Goal: Task Accomplishment & Management: Manage account settings

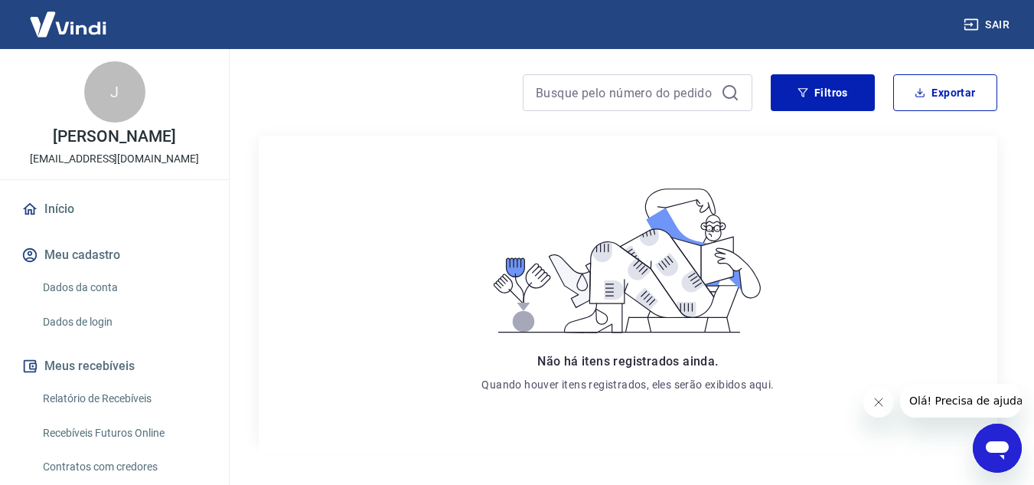
scroll to position [233, 0]
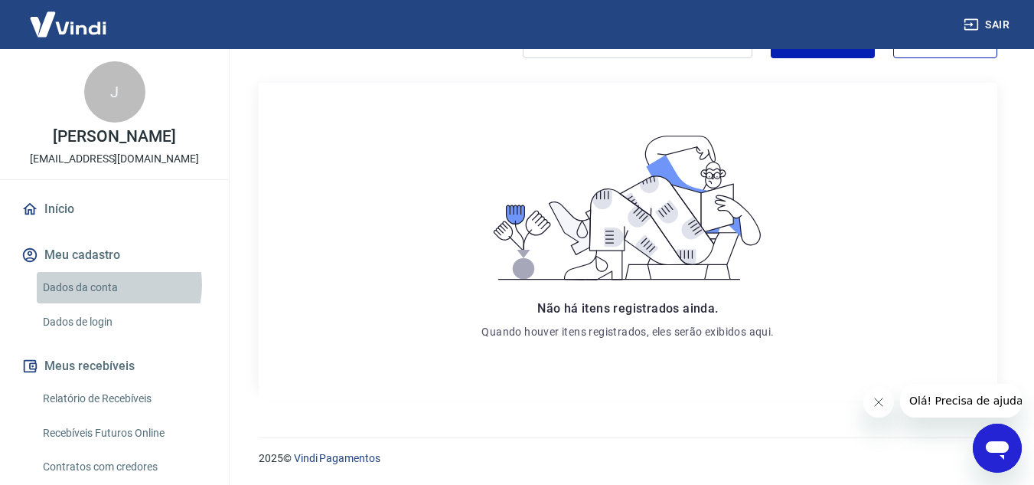
click at [113, 285] on link "Dados da conta" at bounding box center [124, 287] width 174 height 31
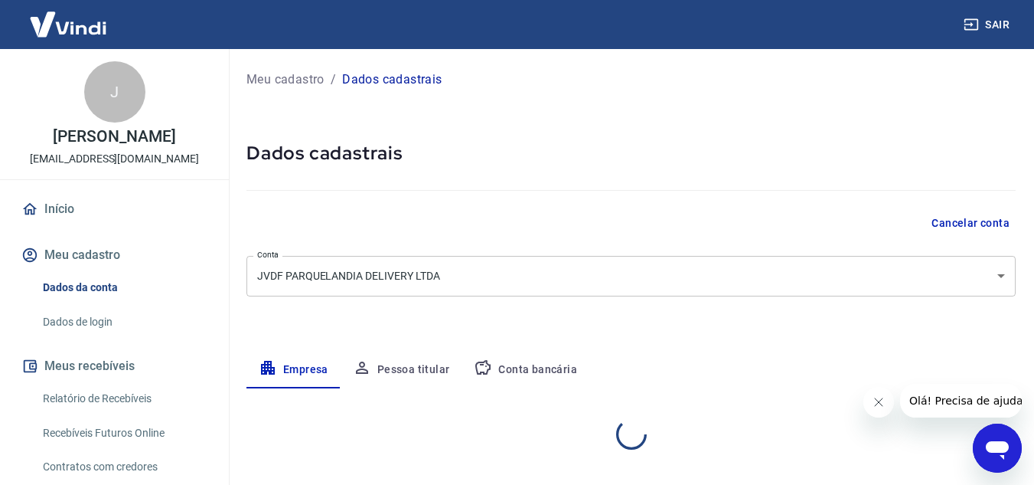
select select "CE"
select select "business"
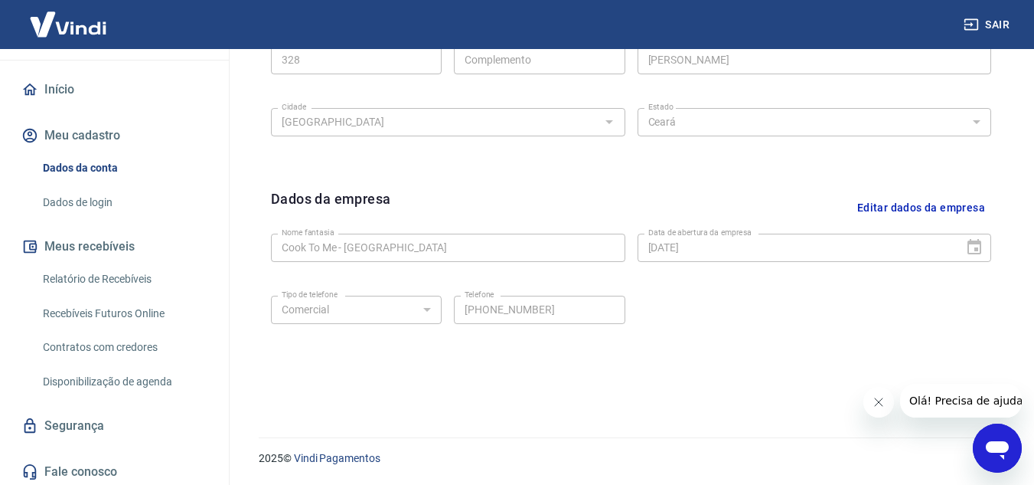
scroll to position [123, 0]
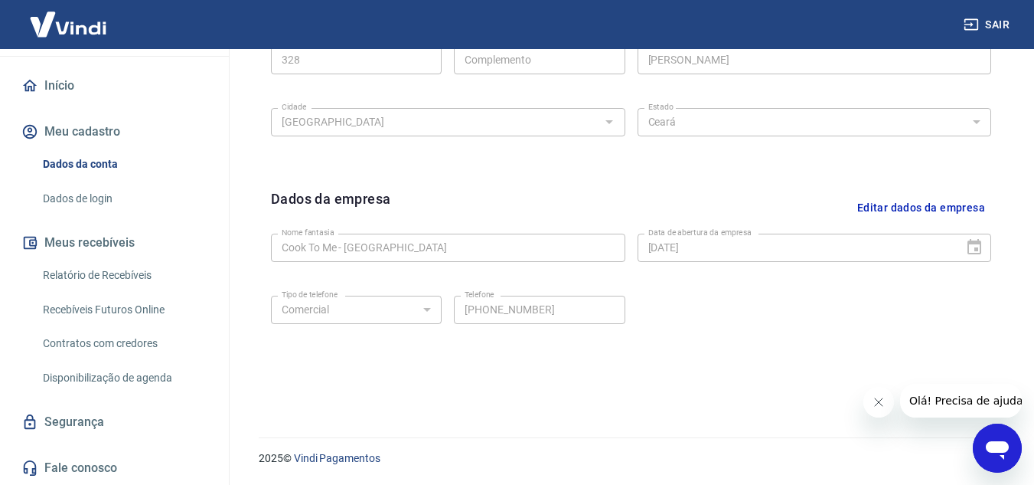
click at [96, 198] on link "Dados de login" at bounding box center [124, 198] width 174 height 31
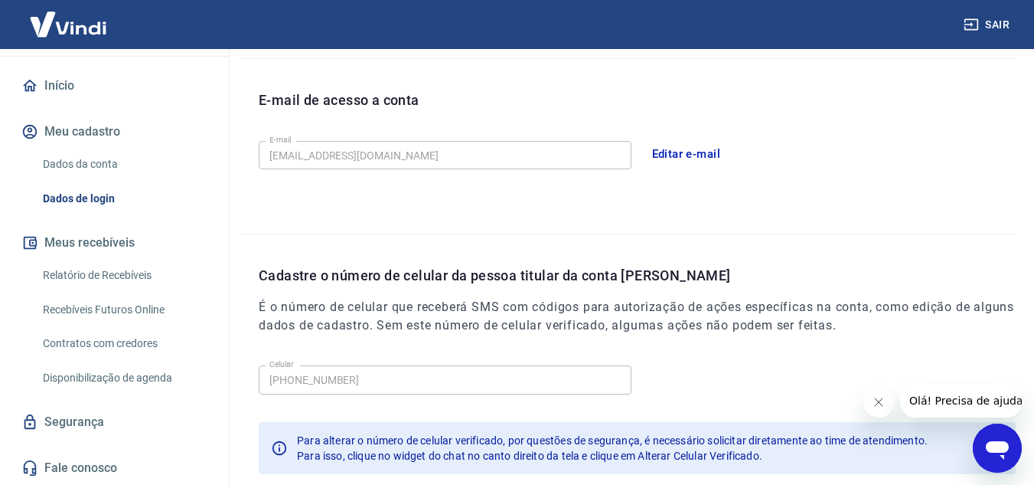
scroll to position [496, 0]
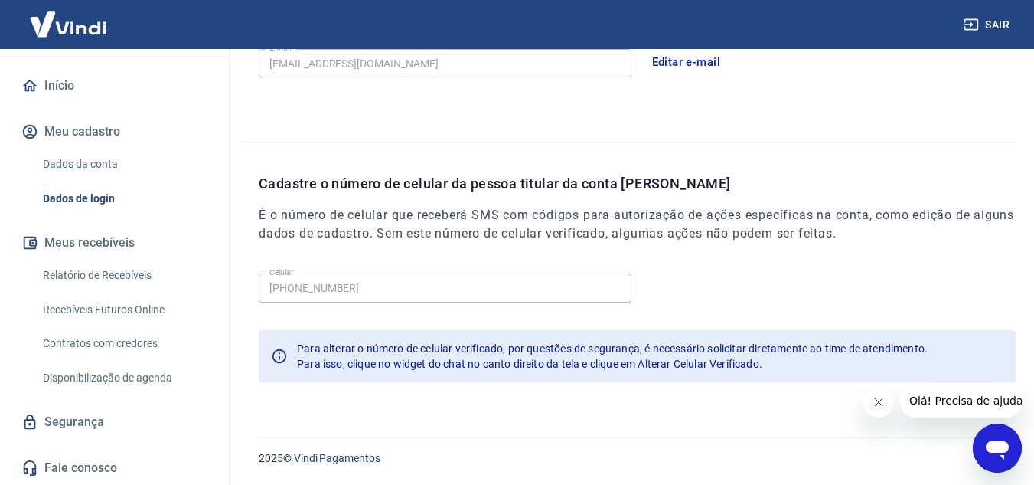
click at [126, 312] on link "Recebíveis Futuros Online" at bounding box center [124, 309] width 174 height 31
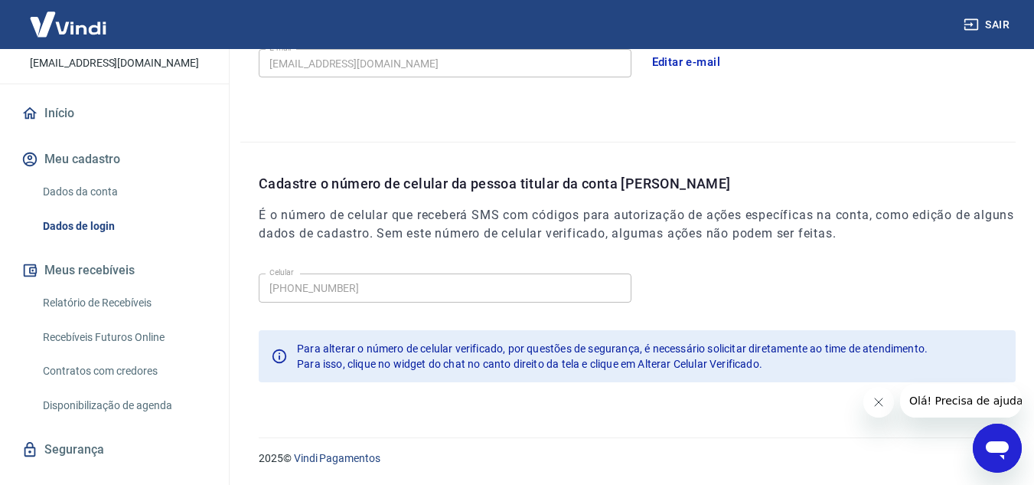
scroll to position [123, 0]
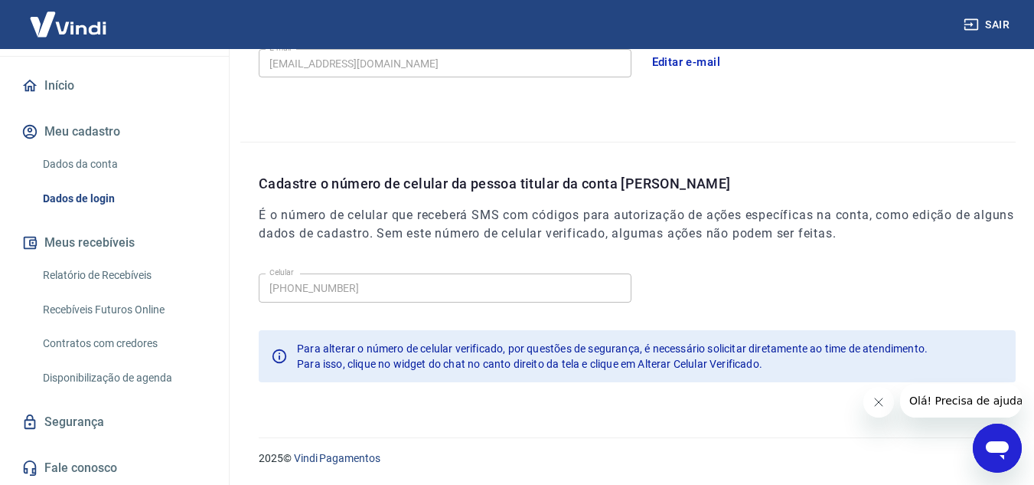
click at [142, 272] on link "Relatório de Recebíveis" at bounding box center [124, 274] width 174 height 31
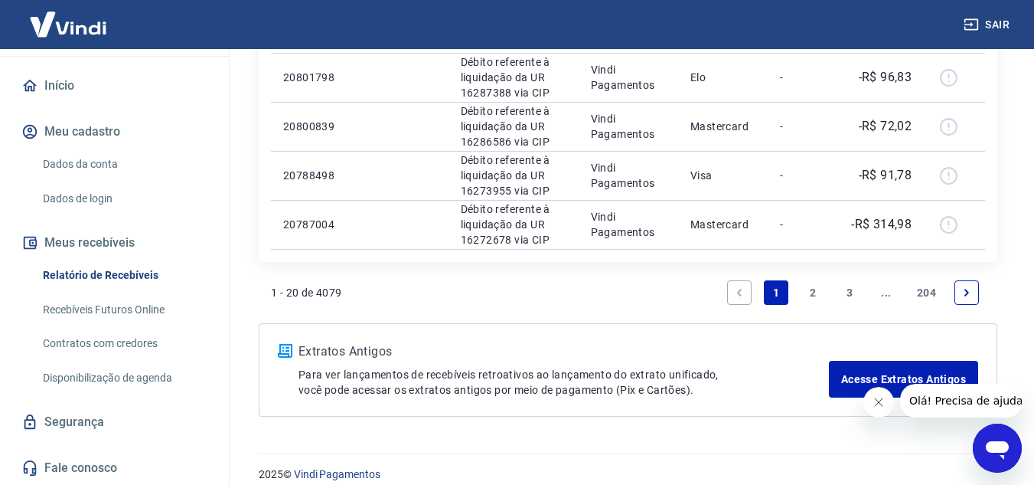
scroll to position [1275, 0]
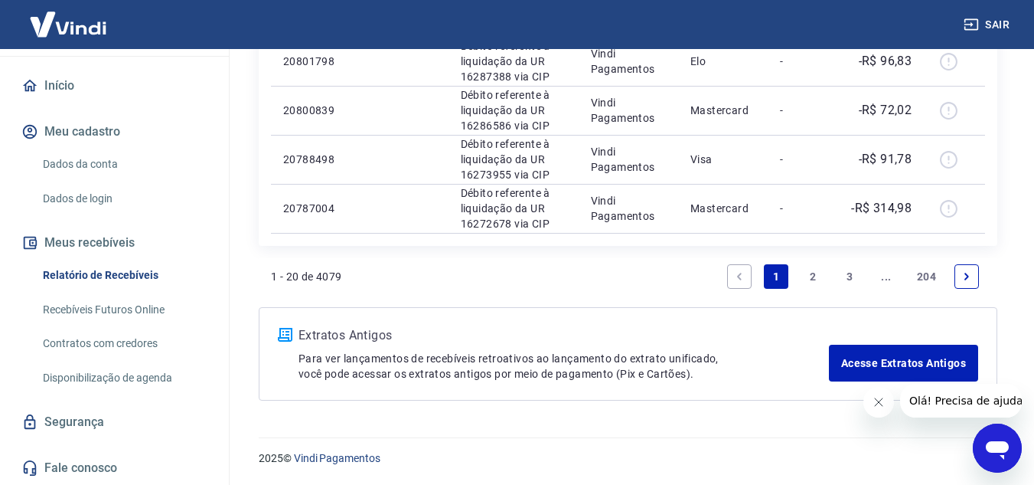
click at [808, 273] on link "2" at bounding box center [813, 276] width 24 height 24
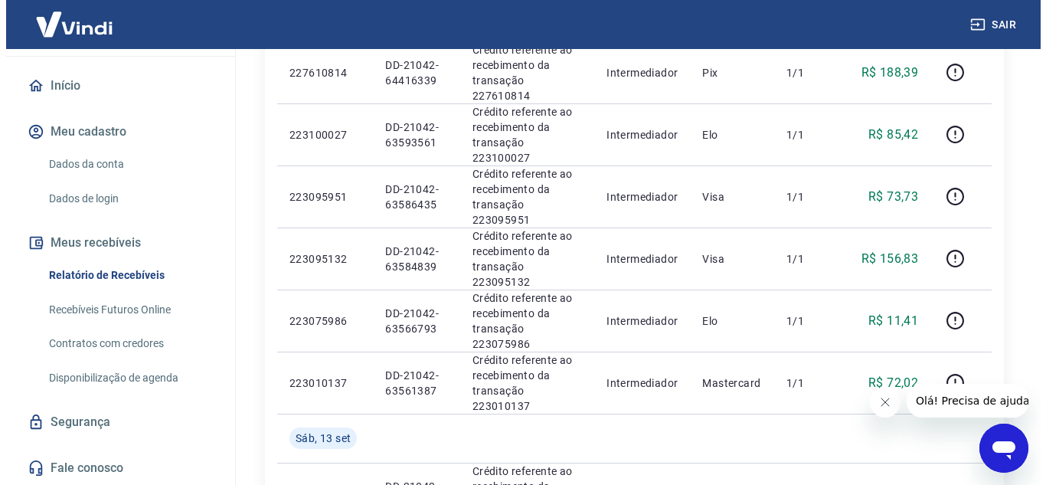
scroll to position [842, 0]
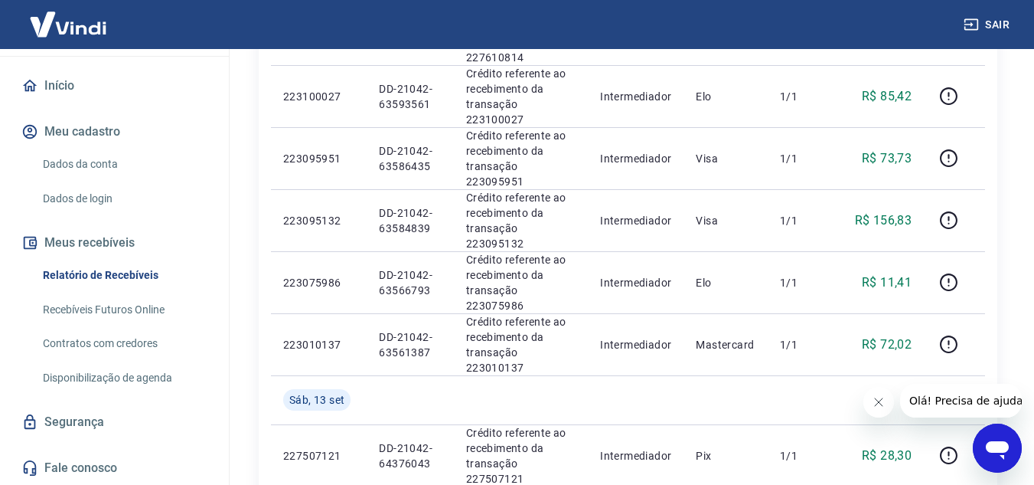
click at [95, 21] on img at bounding box center [68, 24] width 100 height 47
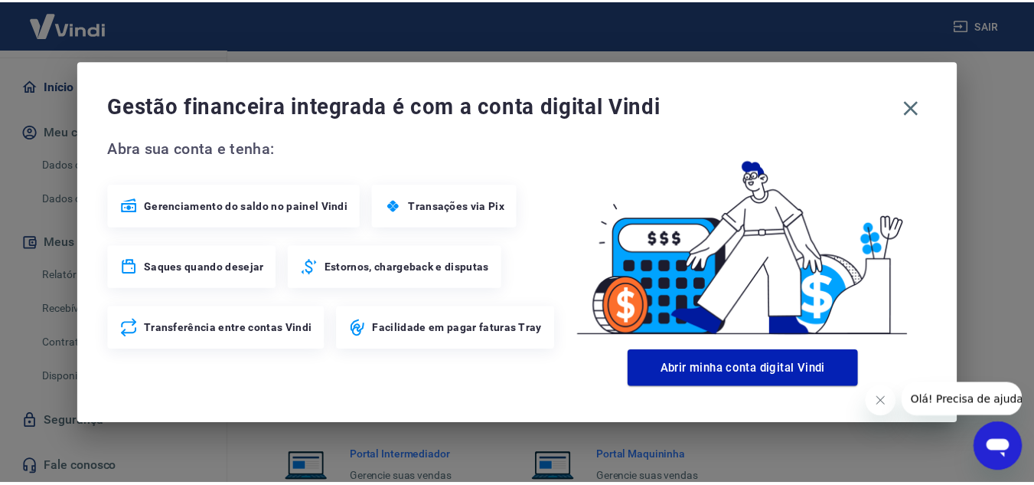
scroll to position [783, 0]
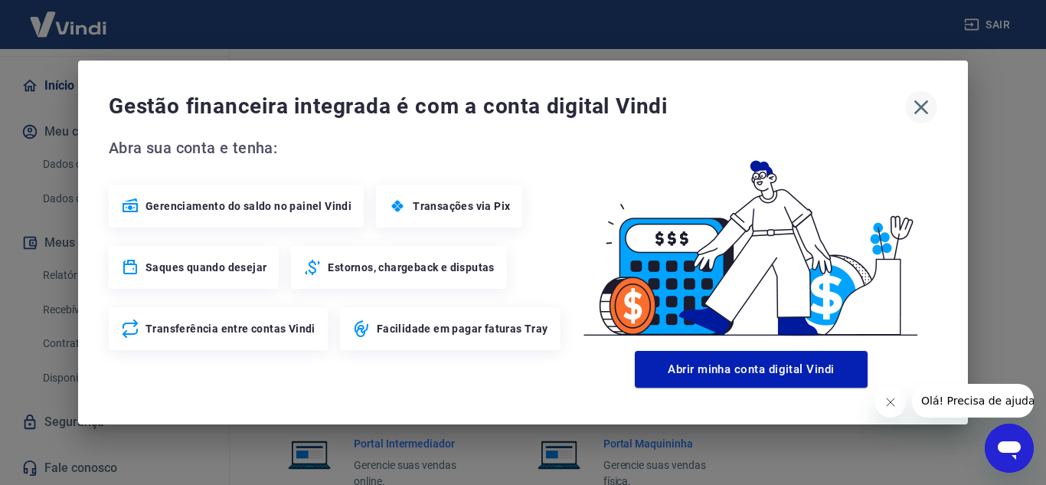
click at [918, 105] on icon "button" at bounding box center [921, 107] width 15 height 15
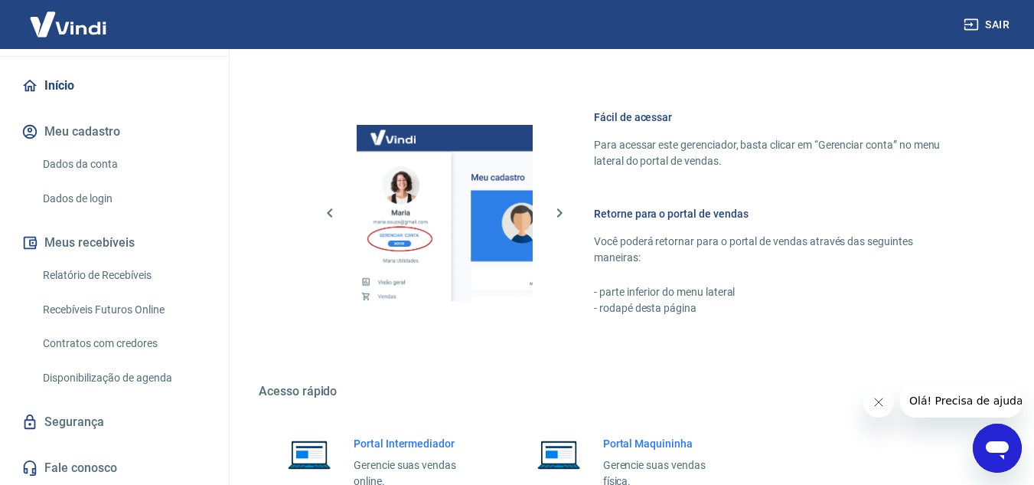
click at [90, 25] on img at bounding box center [68, 24] width 100 height 47
click at [87, 167] on link "Dados da conta" at bounding box center [124, 164] width 174 height 31
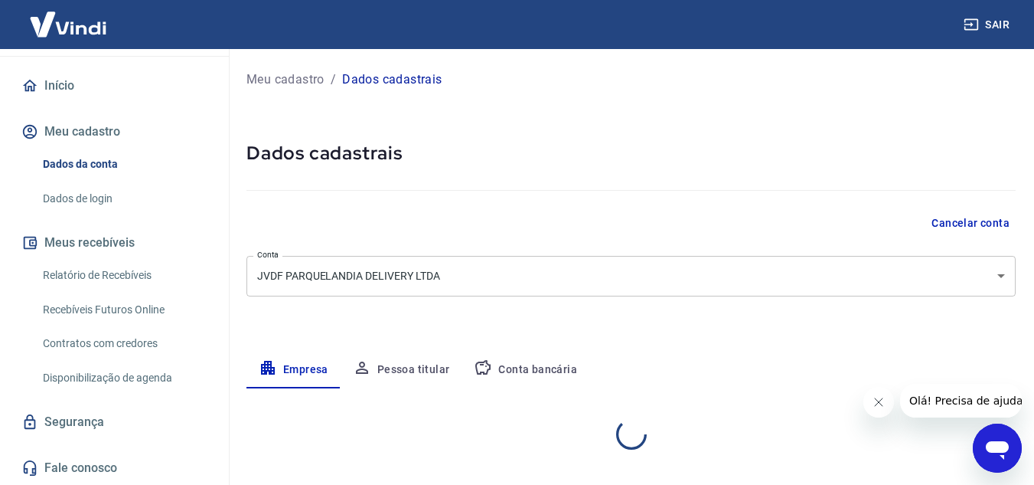
select select "CE"
select select "business"
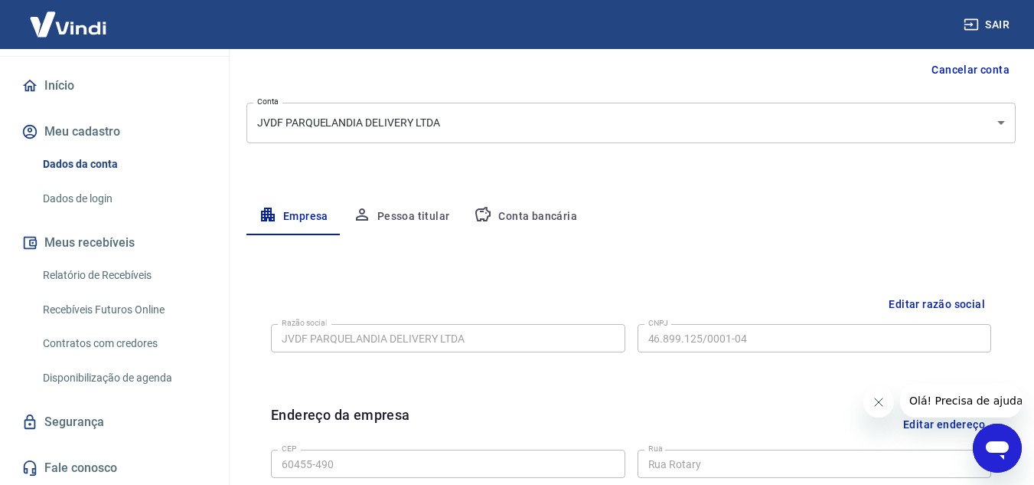
click at [400, 214] on button "Pessoa titular" at bounding box center [402, 216] width 122 height 37
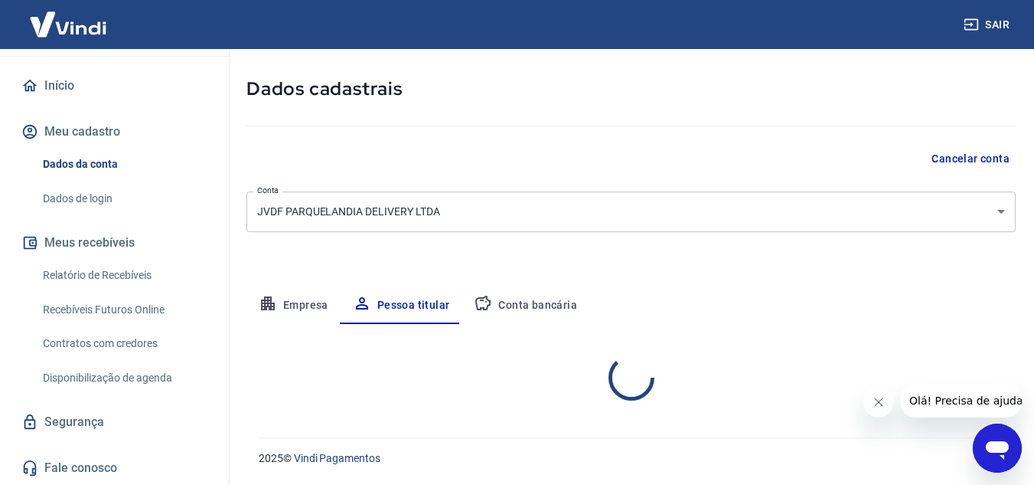
scroll to position [128, 0]
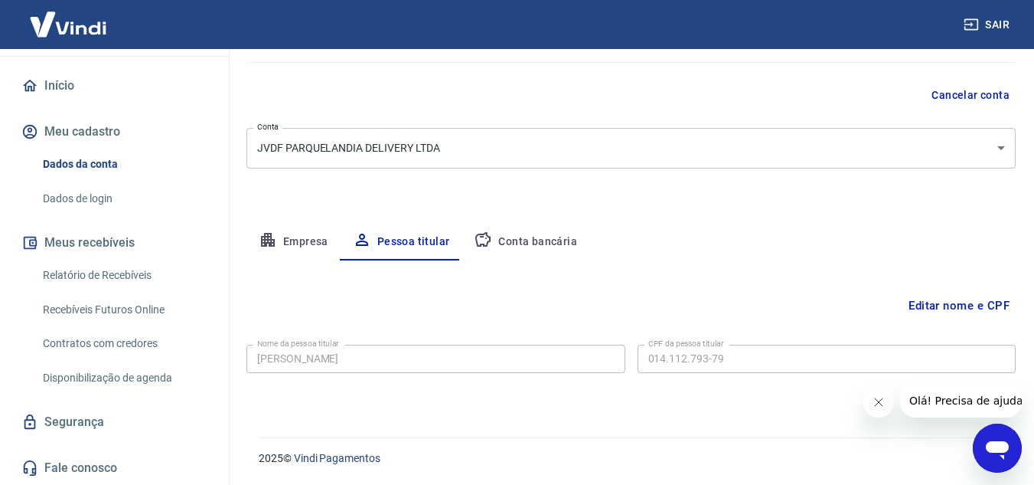
click at [534, 242] on button "Conta bancária" at bounding box center [526, 242] width 128 height 37
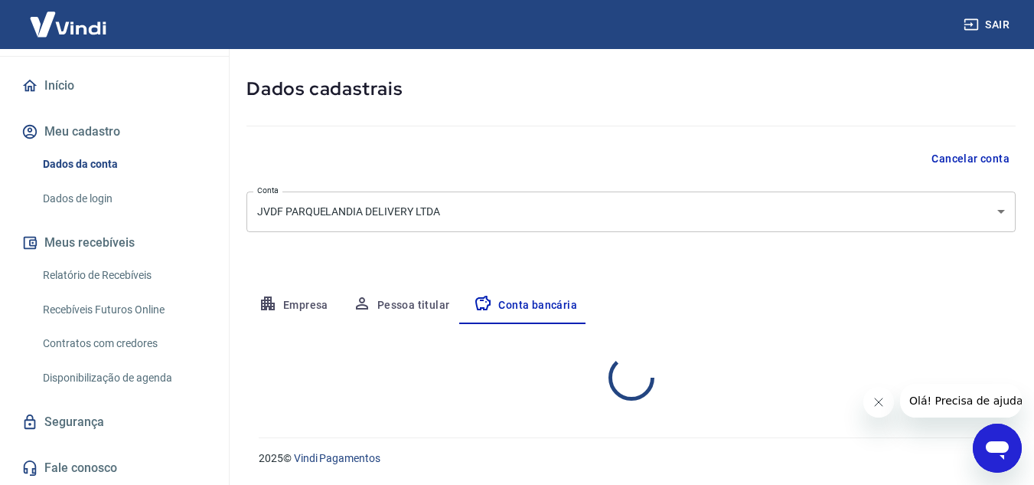
select select "1"
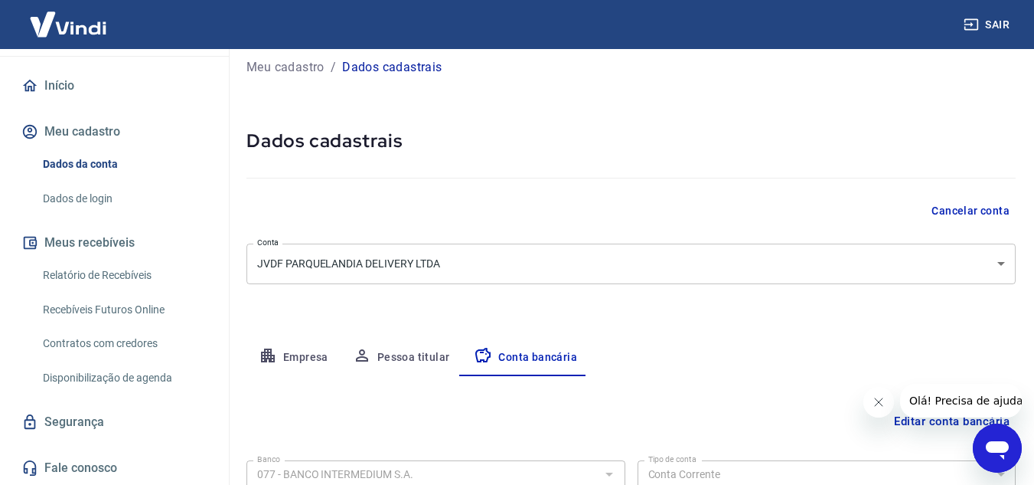
scroll to position [8, 0]
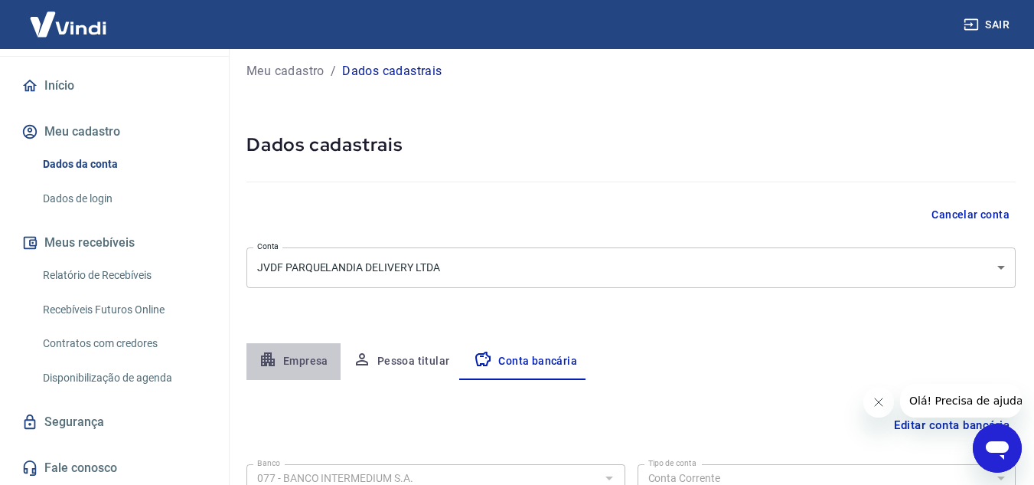
click at [288, 361] on button "Empresa" at bounding box center [293, 361] width 94 height 37
select select "CE"
select select "business"
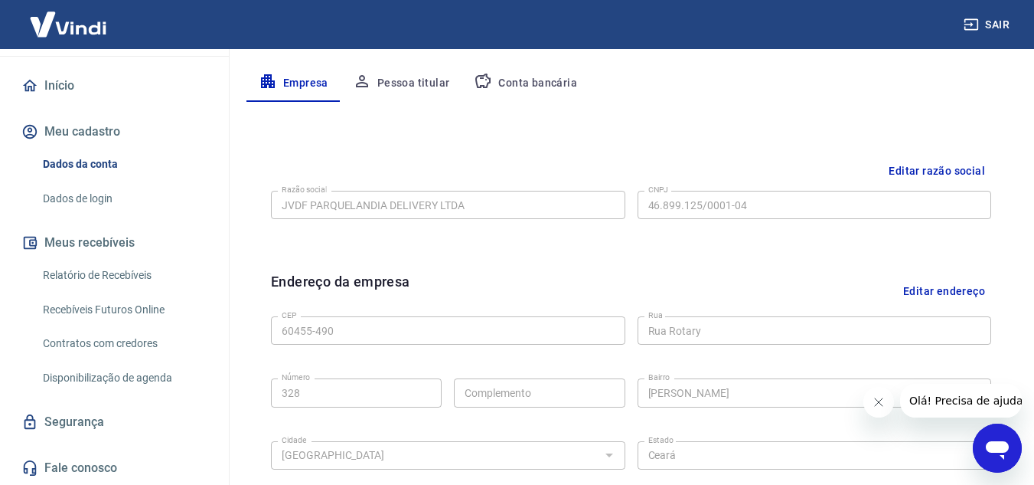
scroll to position [313, 0]
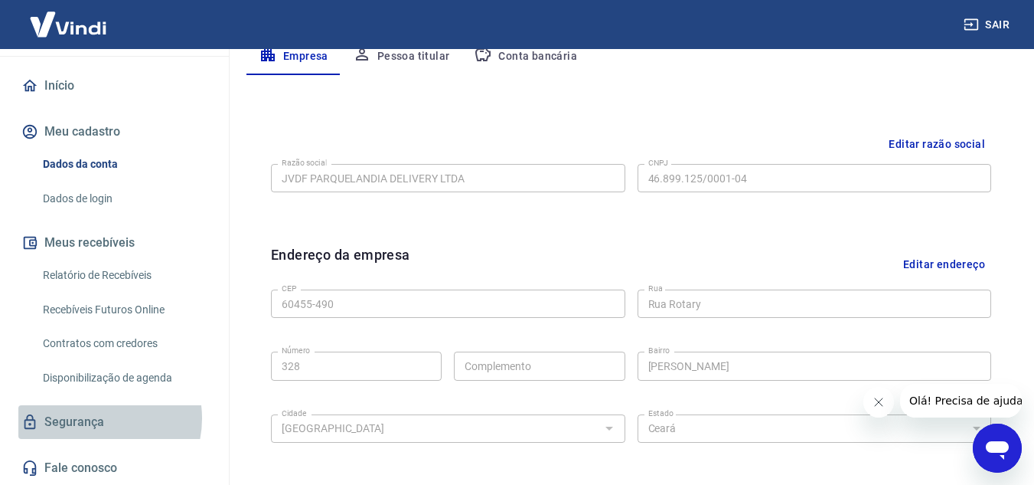
click at [93, 418] on link "Segurança" at bounding box center [114, 422] width 192 height 34
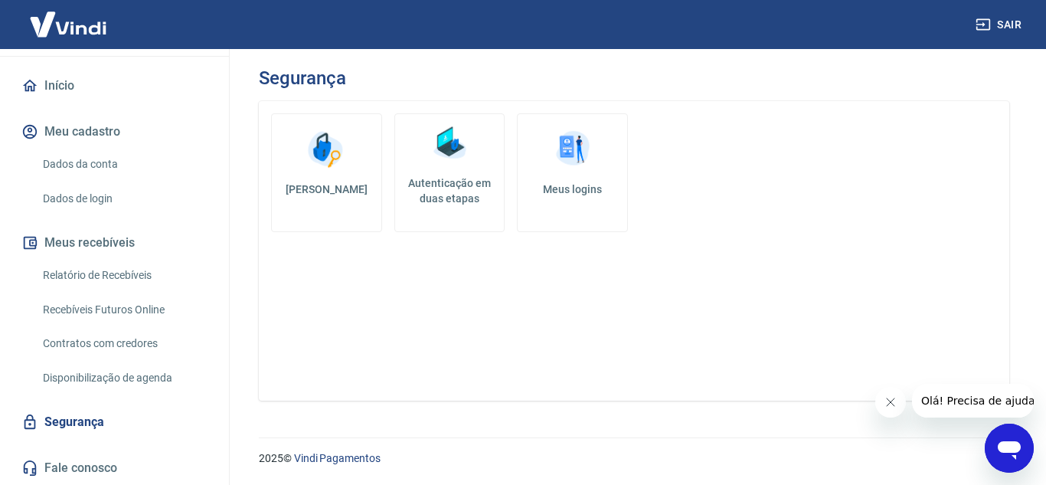
click at [583, 188] on h5 "Meus logins" at bounding box center [572, 188] width 85 height 15
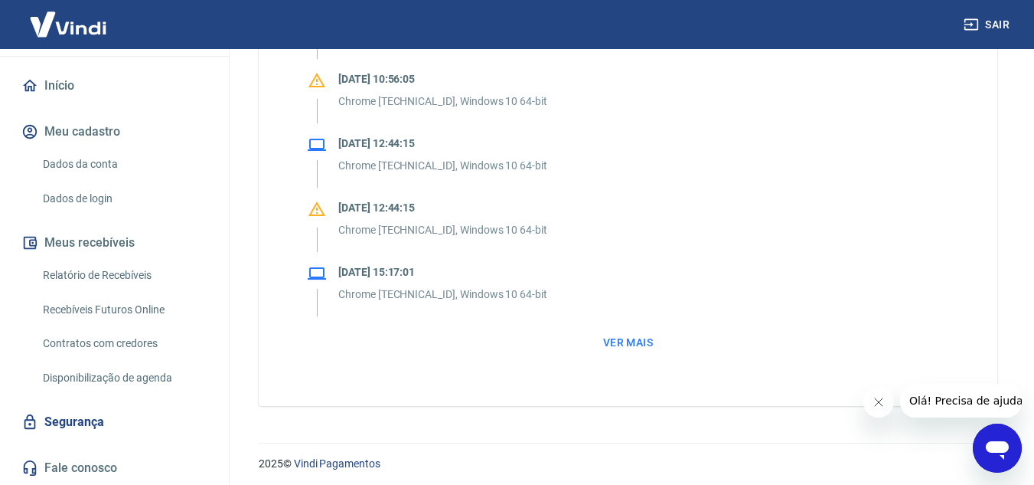
scroll to position [1403, 0]
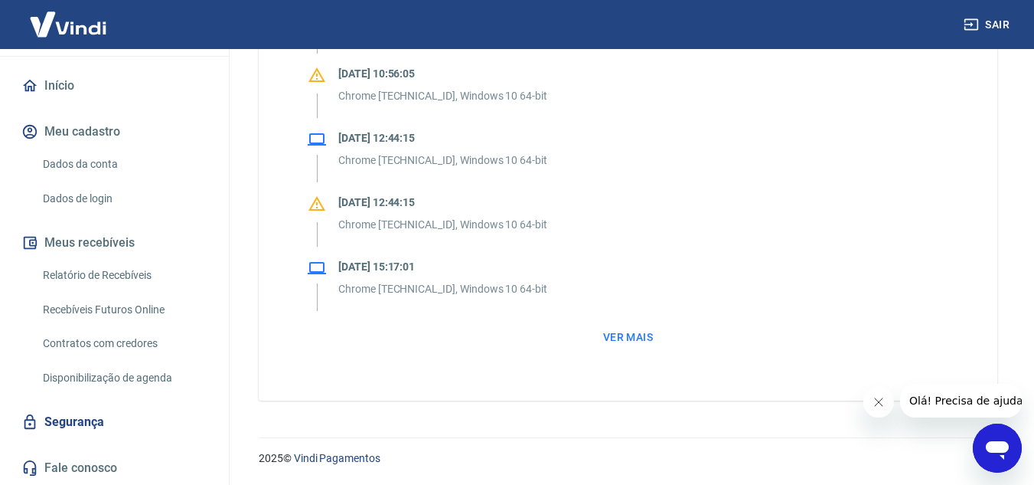
click at [635, 339] on button "Ver mais" at bounding box center [628, 337] width 62 height 28
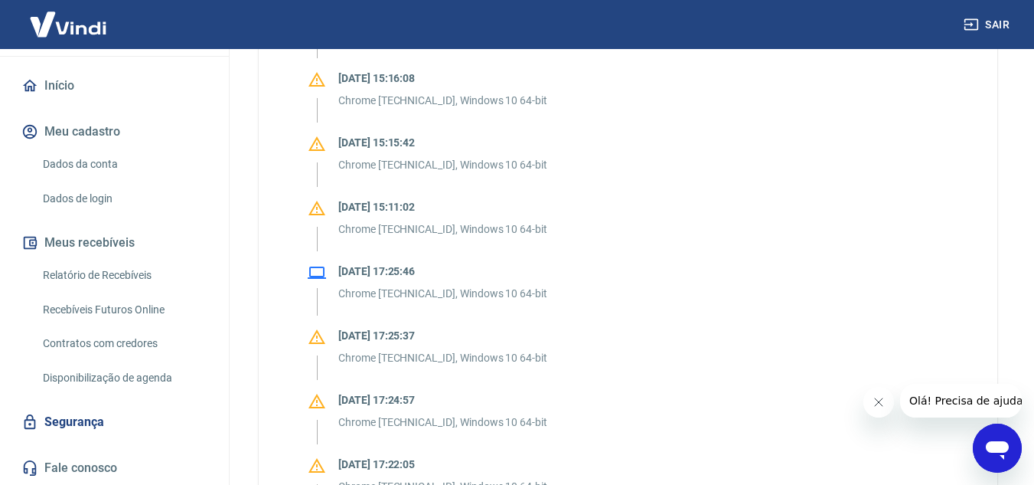
scroll to position [1880, 0]
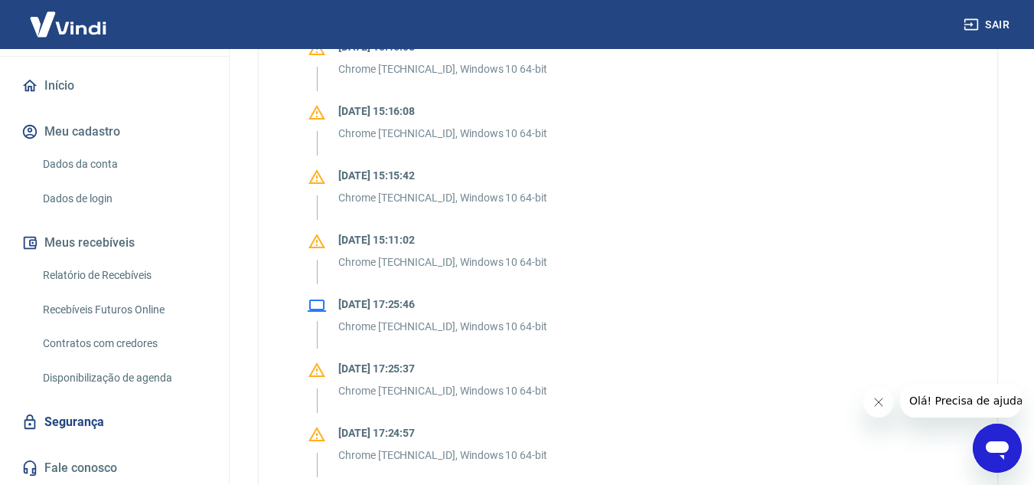
click at [132, 342] on link "Contratos com credores" at bounding box center [124, 343] width 174 height 31
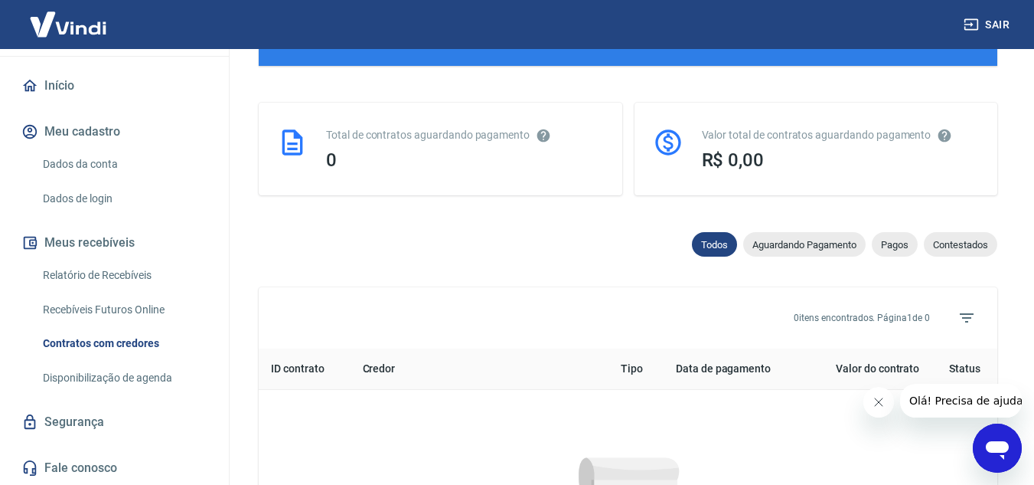
scroll to position [736, 0]
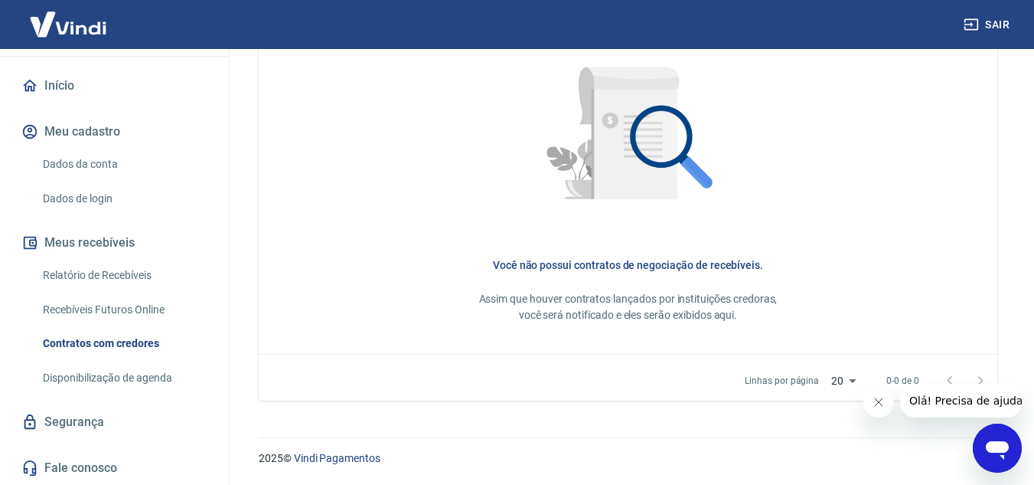
click at [73, 93] on link "Início" at bounding box center [114, 86] width 192 height 34
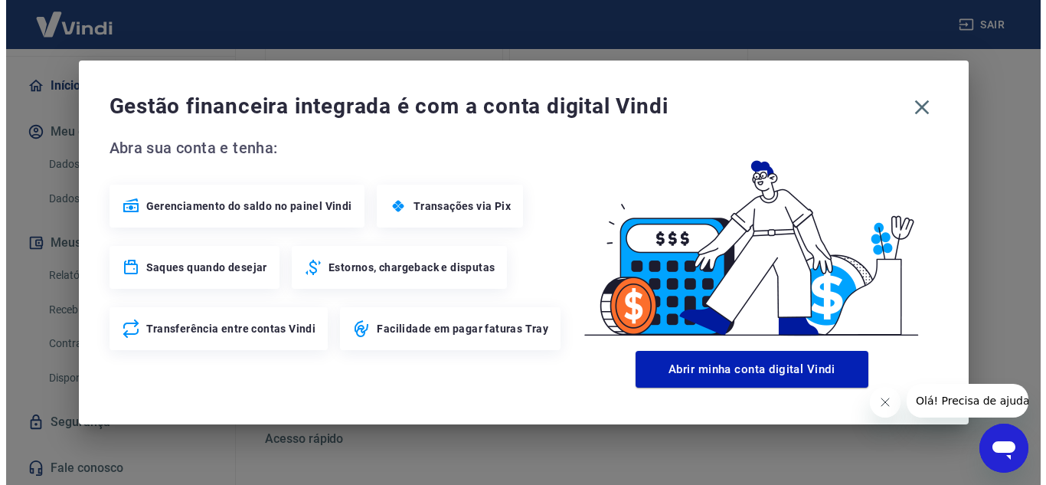
scroll to position [930, 0]
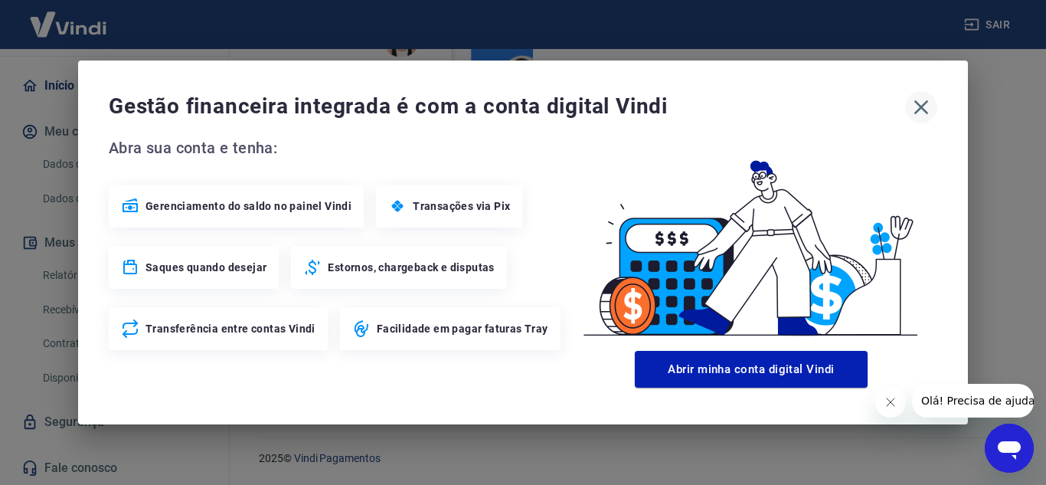
click at [922, 102] on icon "button" at bounding box center [921, 107] width 24 height 24
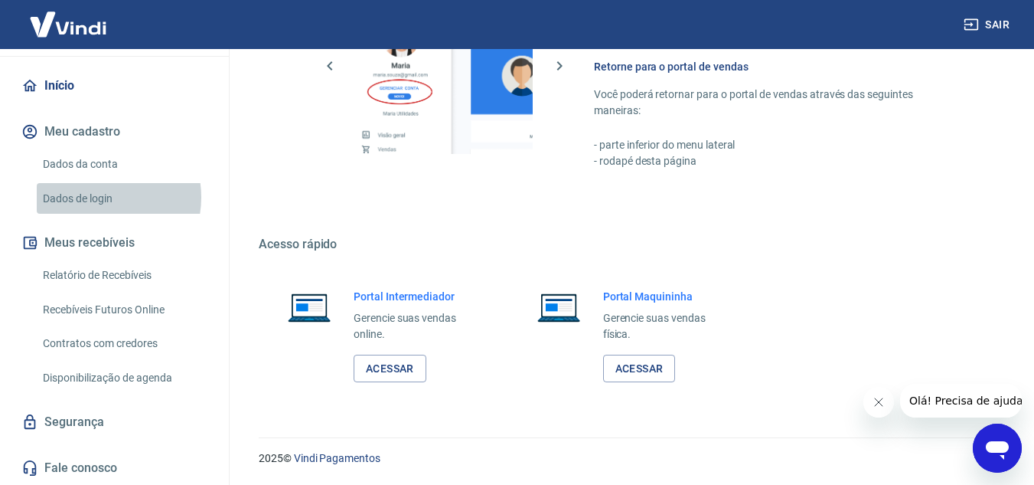
click at [96, 197] on link "Dados de login" at bounding box center [124, 198] width 174 height 31
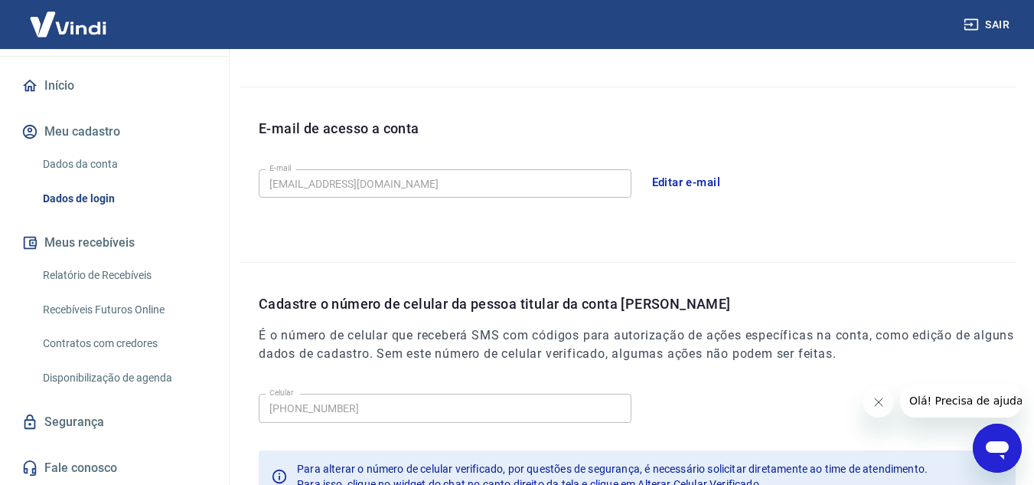
scroll to position [343, 0]
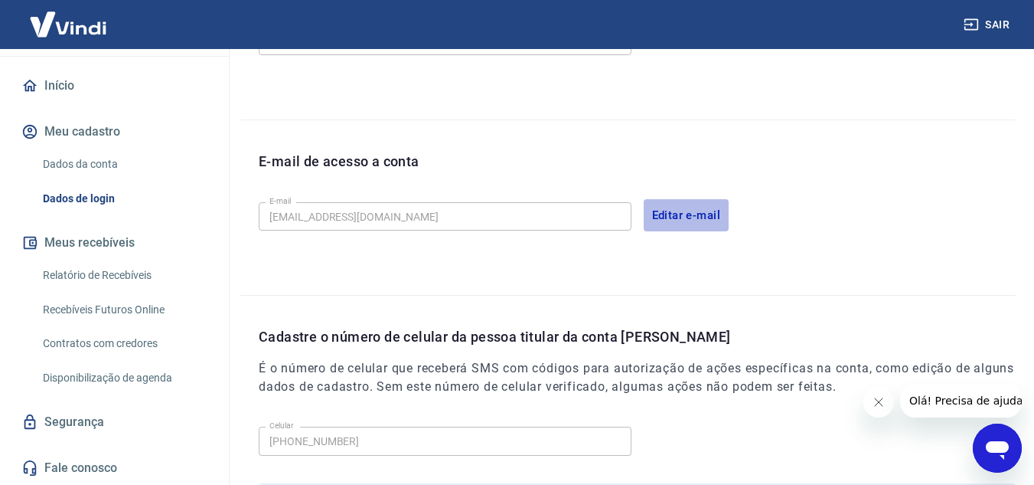
click at [681, 213] on button "Editar e-mail" at bounding box center [687, 215] width 86 height 32
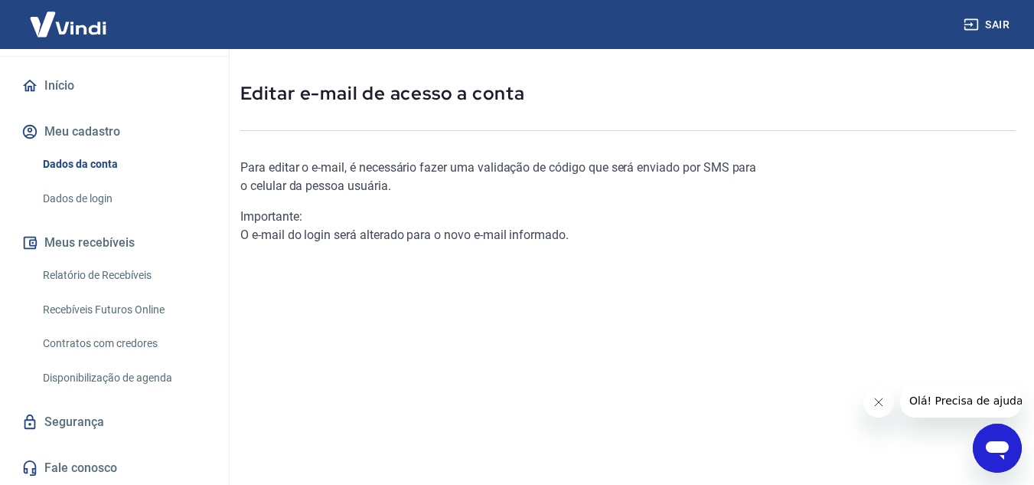
scroll to position [236, 0]
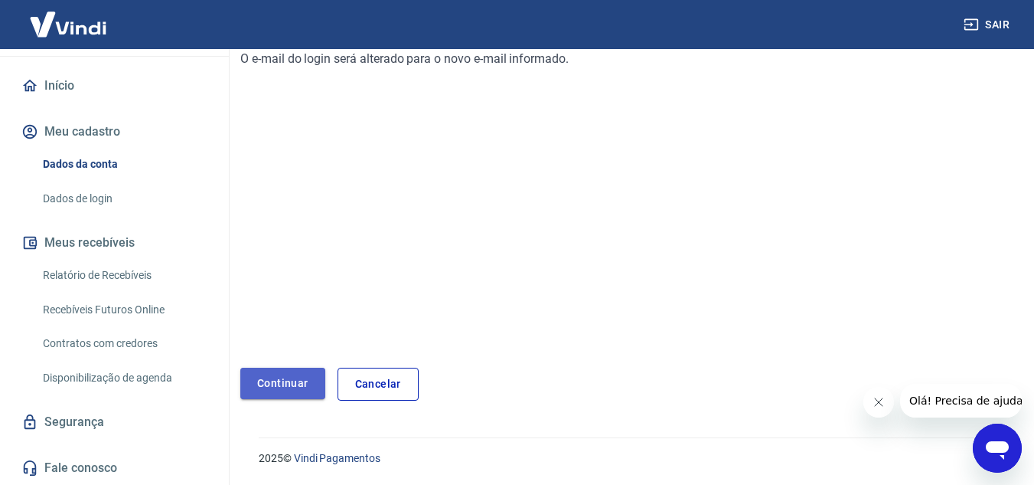
click at [283, 385] on link "Continuar" at bounding box center [282, 382] width 85 height 31
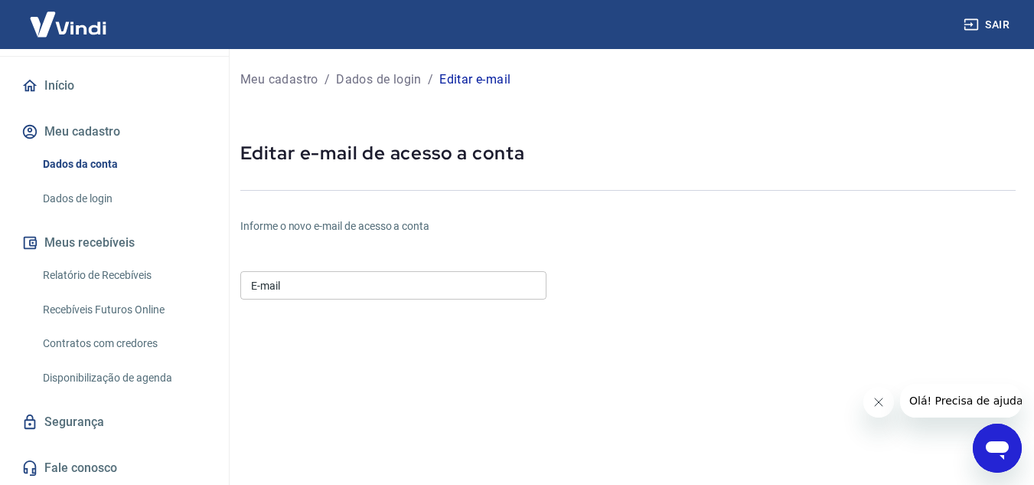
click at [432, 295] on input "E-mail" at bounding box center [393, 285] width 306 height 28
click at [779, 319] on div "Informe o novo e-mail de acesso a conta E-mail E-mail Continuar Cancelar" at bounding box center [627, 430] width 775 height 472
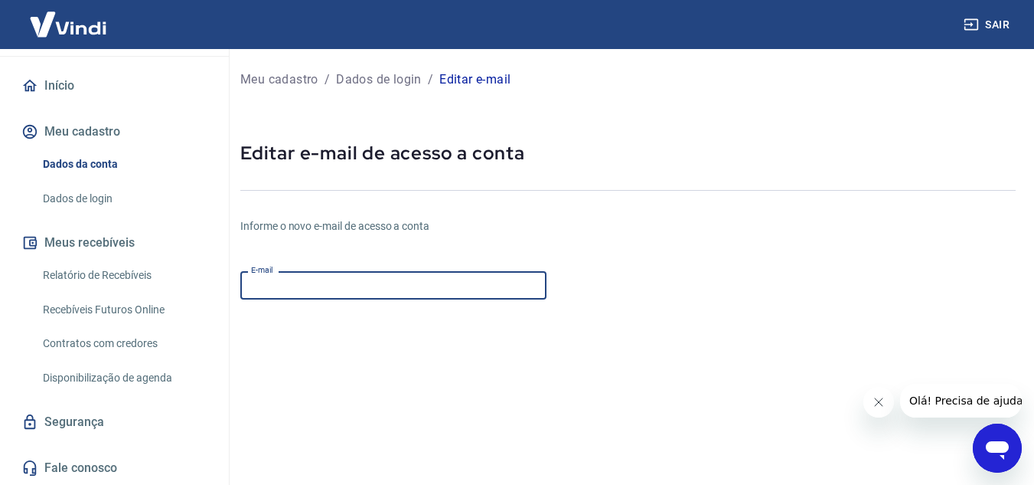
click at [286, 287] on input "E-mail" at bounding box center [393, 285] width 306 height 28
type input "joseviandinizf@gmail.com"
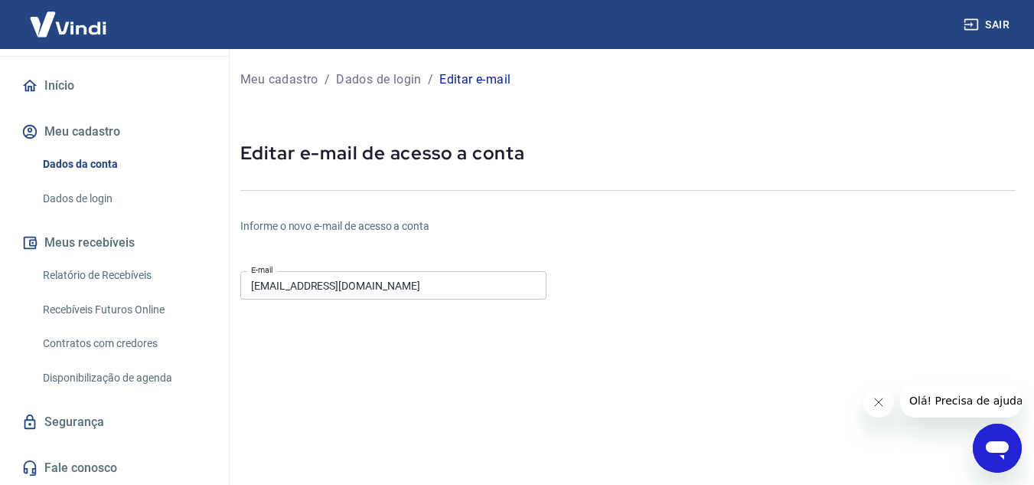
scroll to position [266, 0]
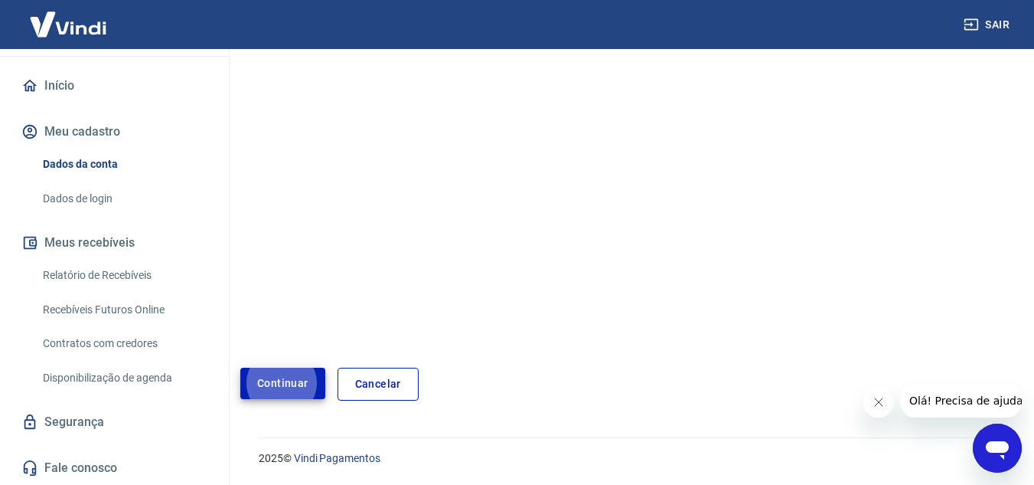
click at [283, 380] on button "Continuar" at bounding box center [282, 382] width 85 height 31
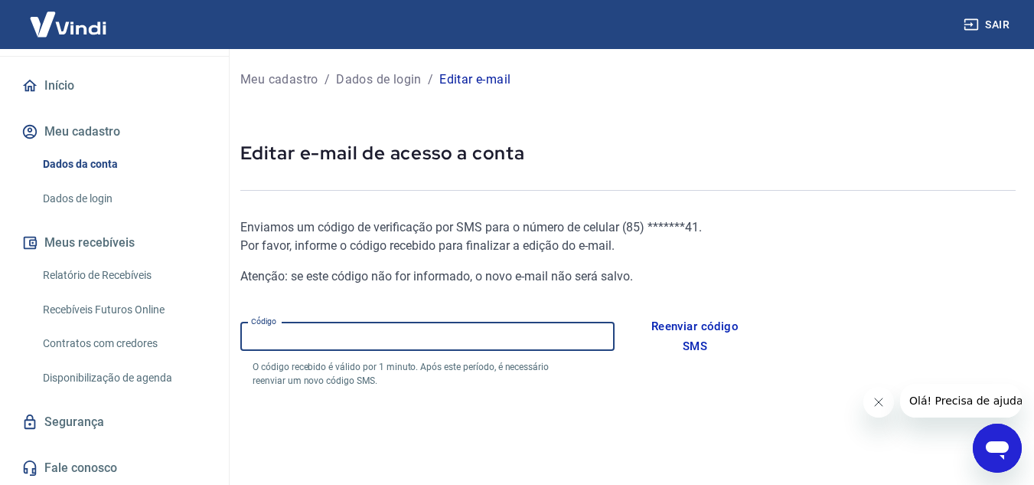
click at [383, 339] on input "Código" at bounding box center [427, 336] width 374 height 28
click at [299, 335] on input "Código" at bounding box center [427, 336] width 374 height 28
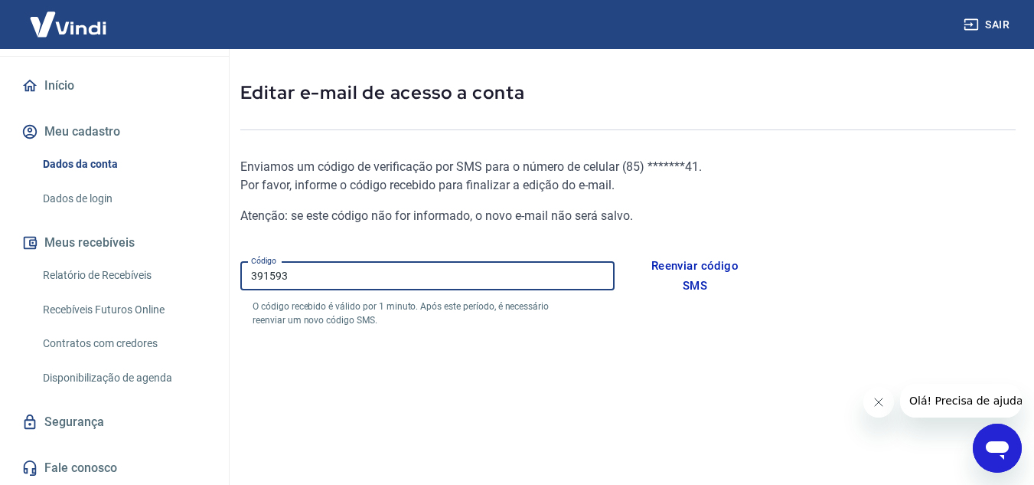
scroll to position [221, 0]
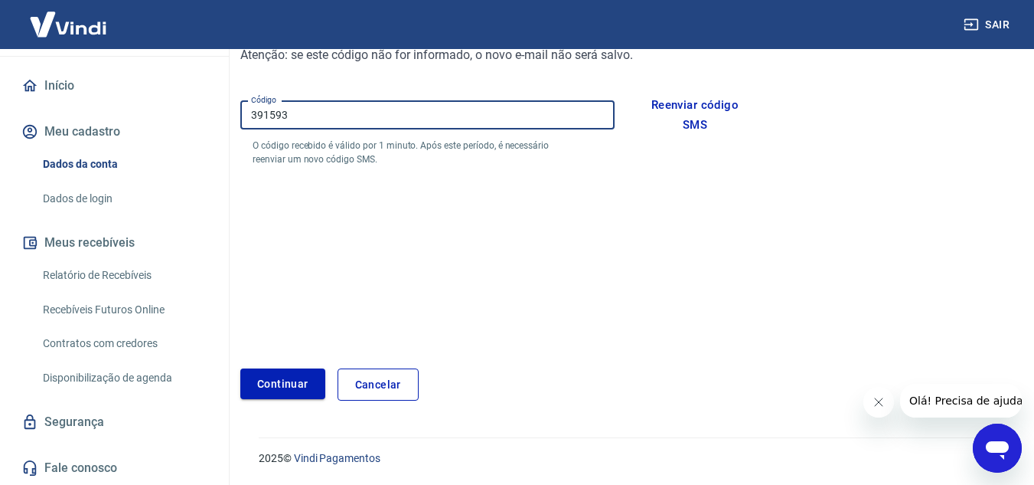
type input "391593"
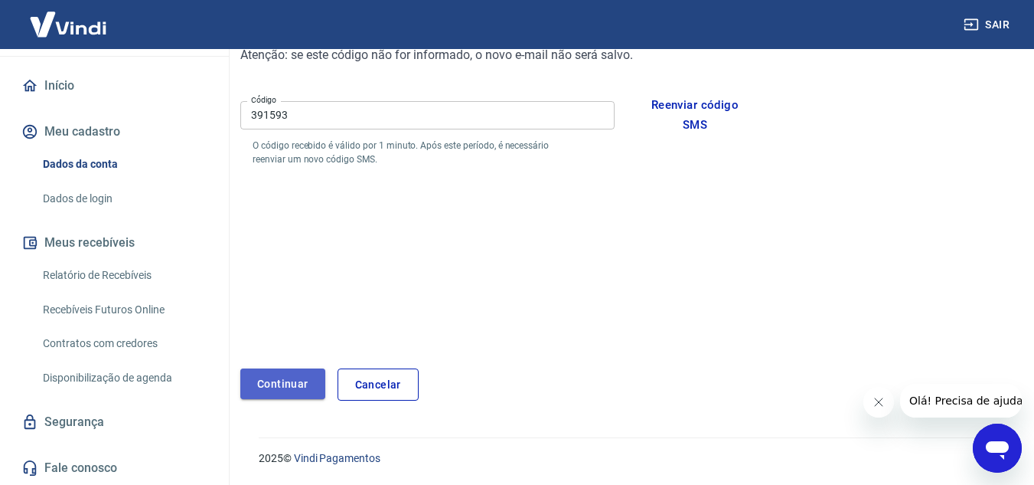
click at [273, 383] on button "Continuar" at bounding box center [282, 383] width 85 height 31
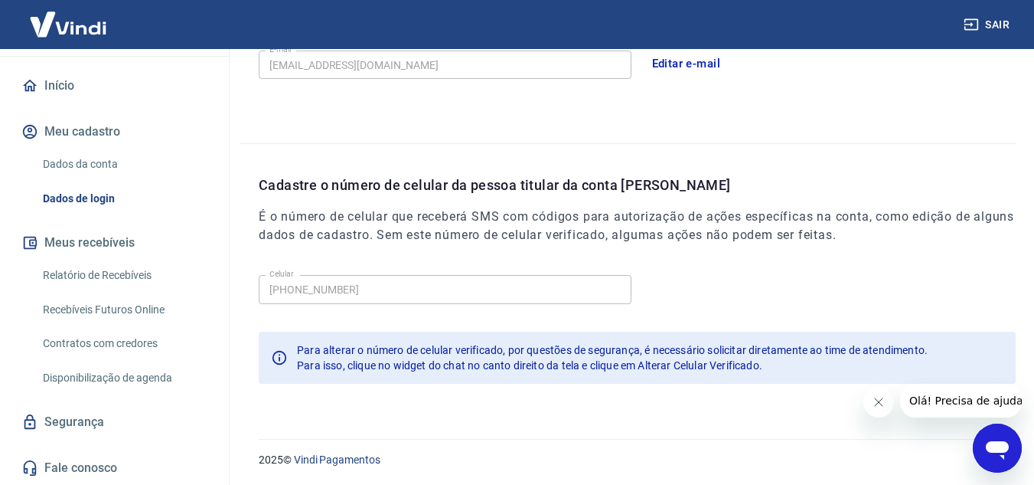
scroll to position [496, 0]
